Goal: Information Seeking & Learning: Learn about a topic

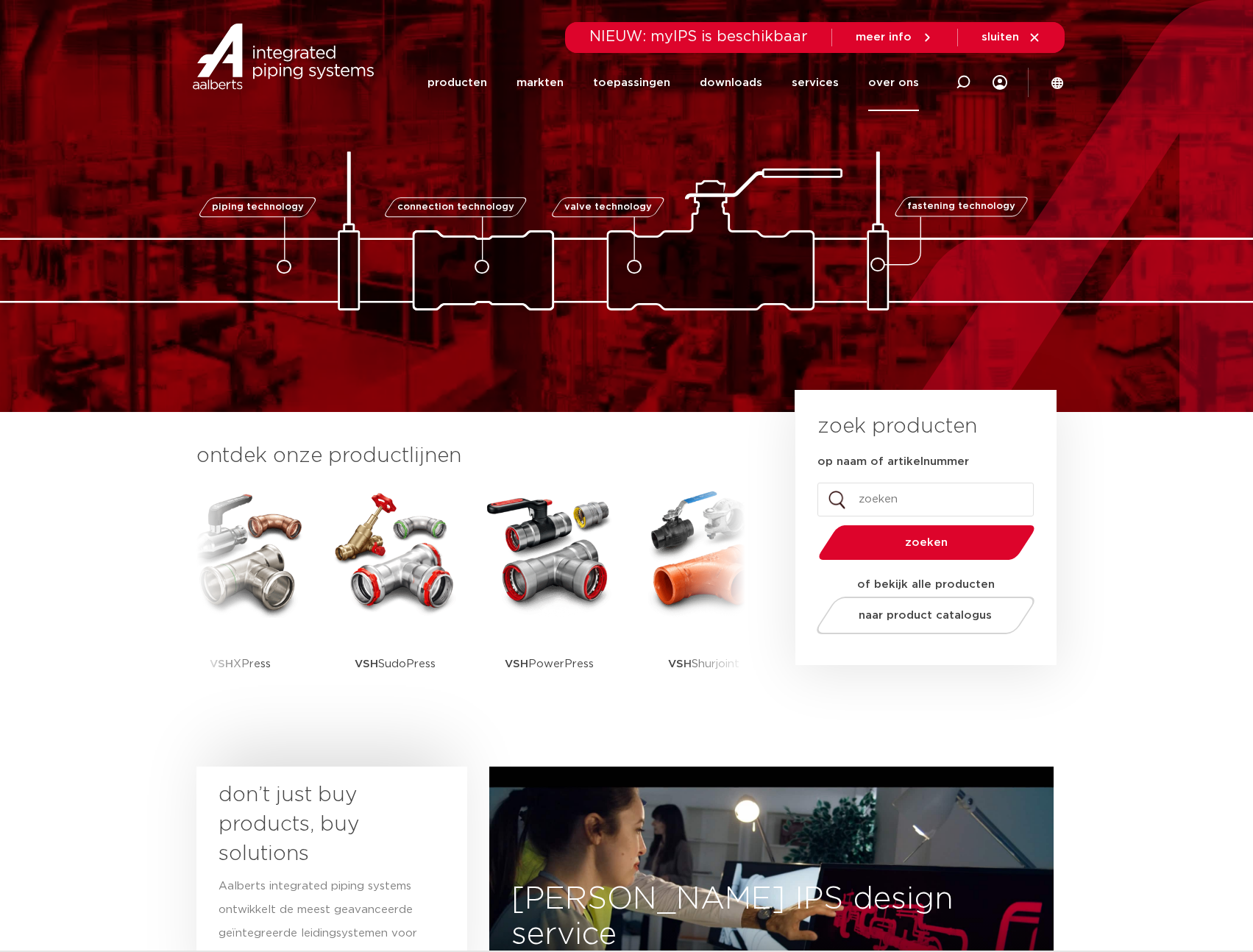
click at [897, 84] on link "over ons" at bounding box center [893, 82] width 51 height 57
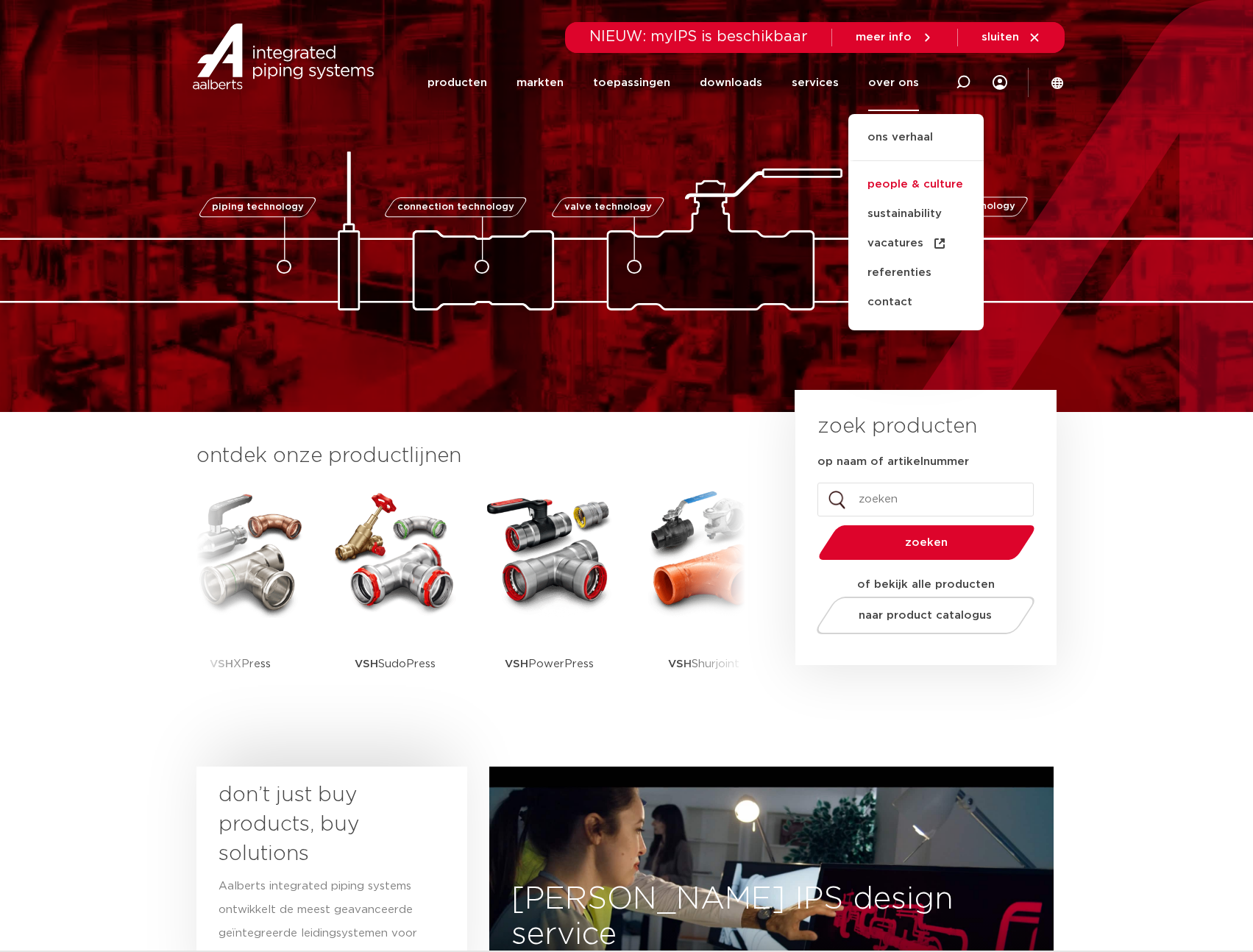
click at [915, 182] on link "people & culture" at bounding box center [916, 184] width 136 height 29
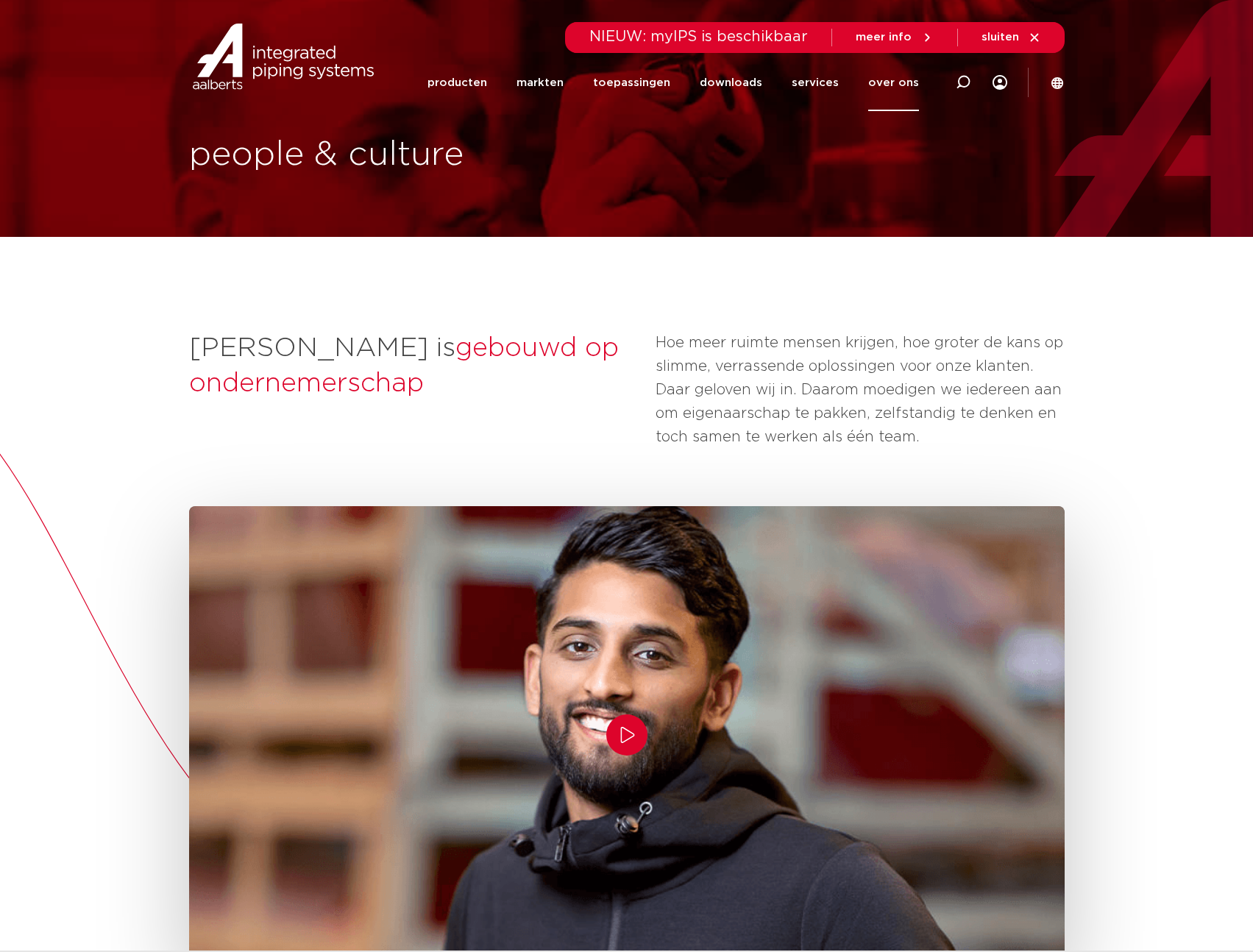
click at [902, 709] on video at bounding box center [626, 734] width 875 height 492
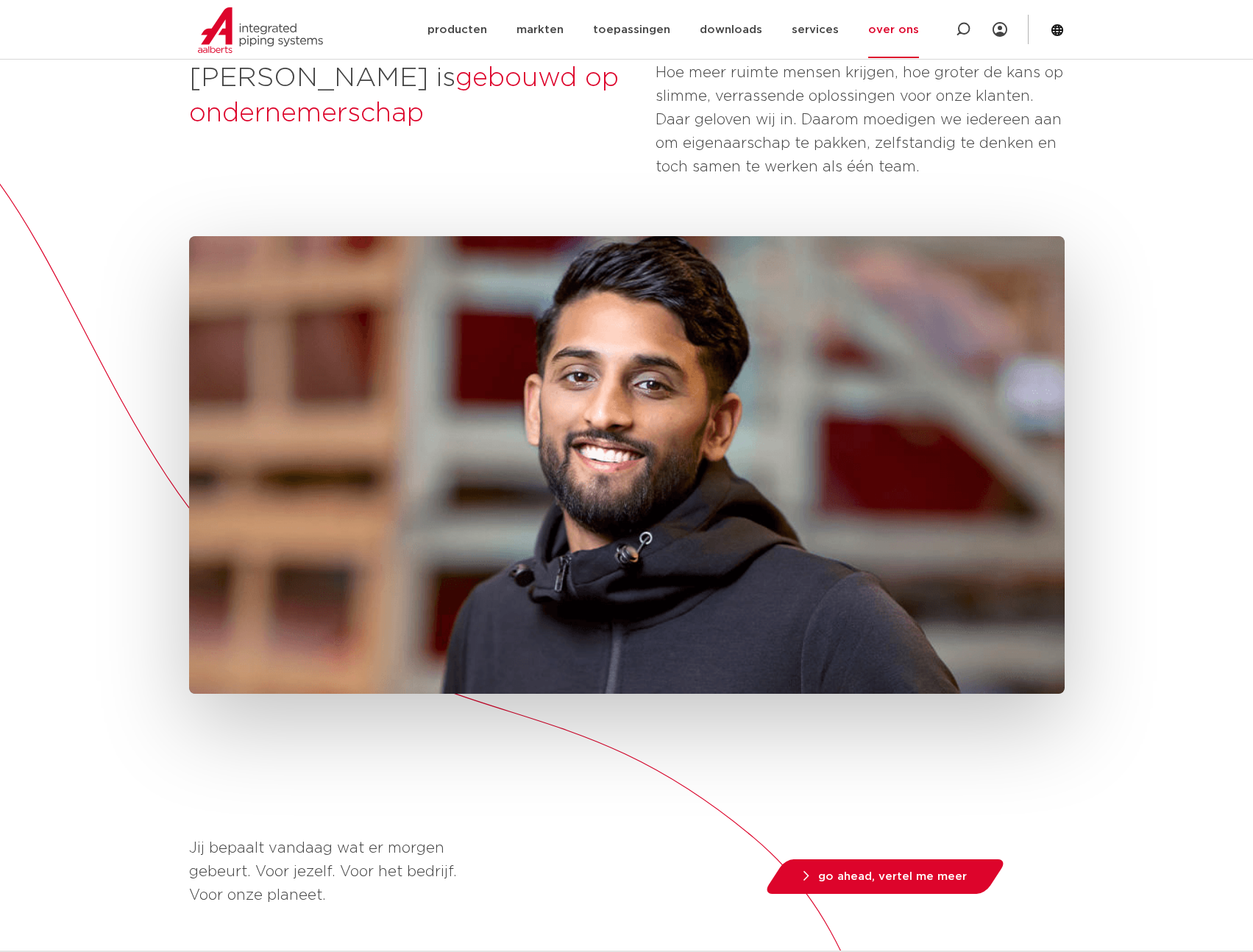
scroll to position [327, 0]
